Goal: Ask a question

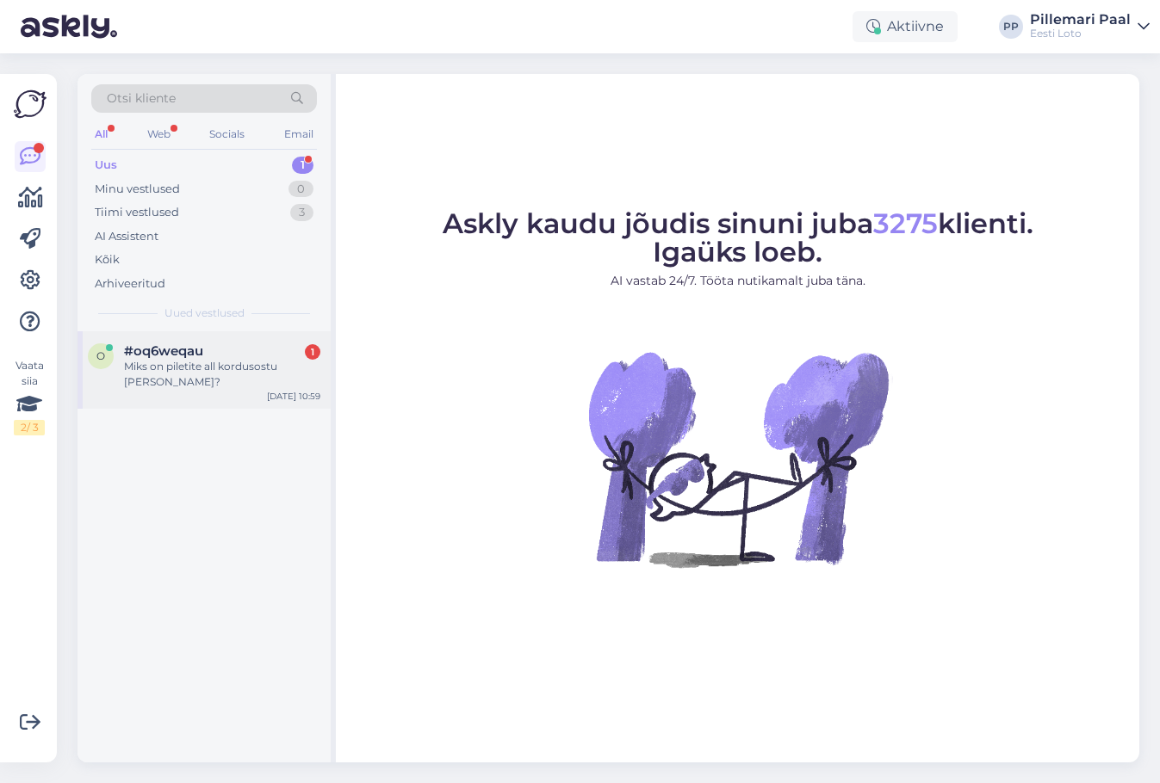
click at [218, 365] on div "Miks on piletite all kordusostu [PERSON_NAME]?" at bounding box center [222, 374] width 196 height 31
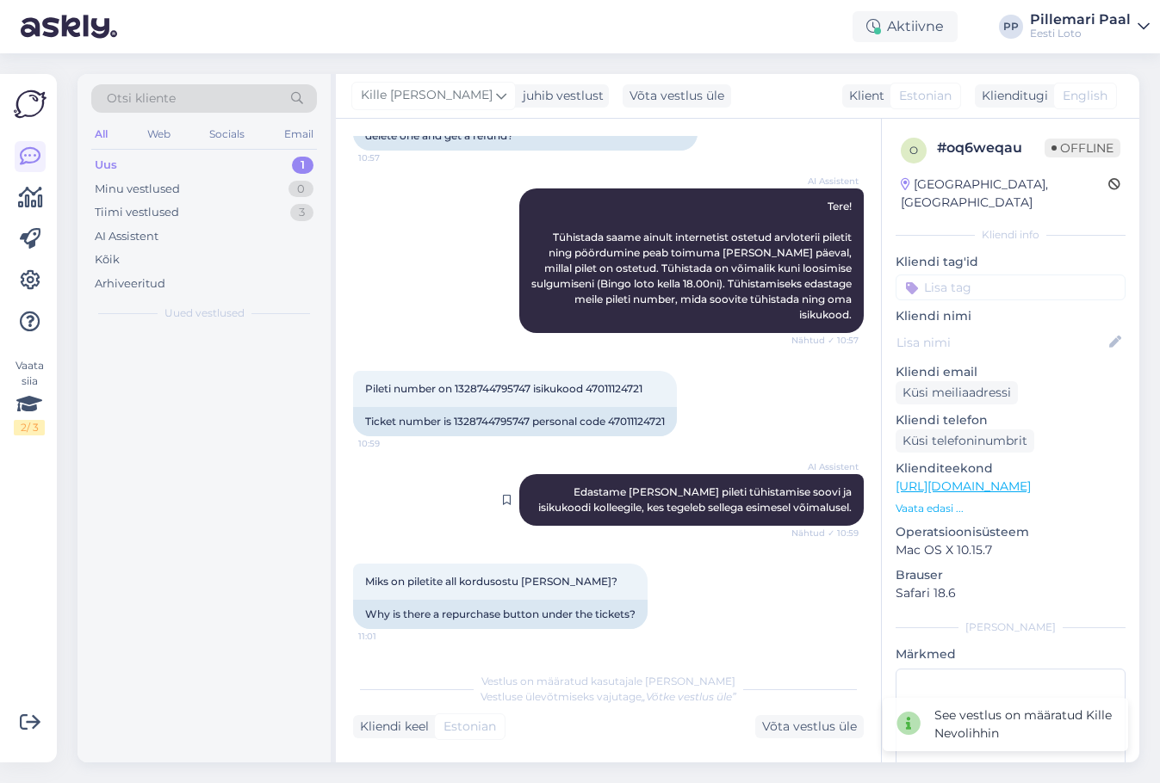
scroll to position [158, 0]
